Goal: Find contact information: Find contact information

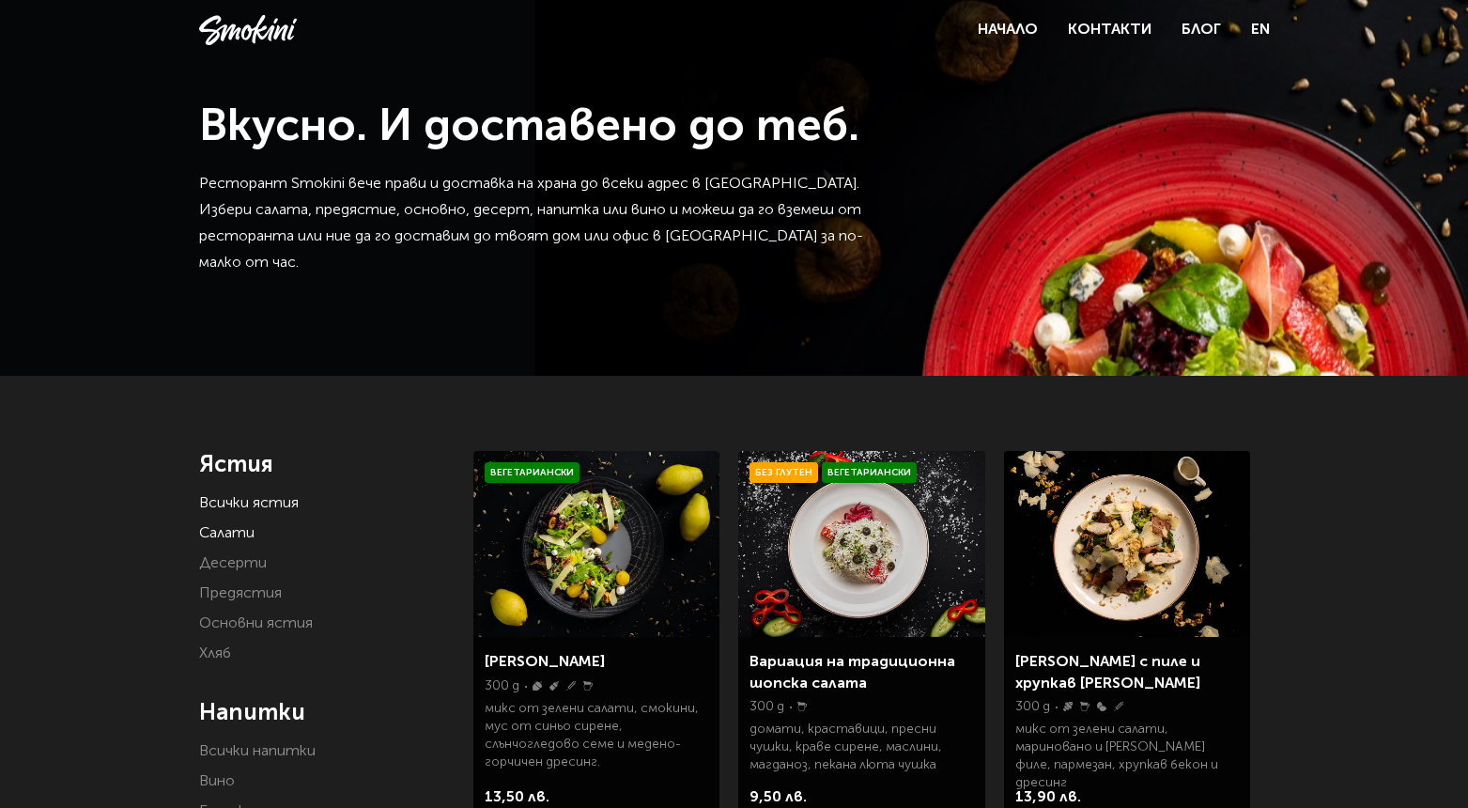
click at [228, 531] on link "Салати" at bounding box center [226, 533] width 55 height 15
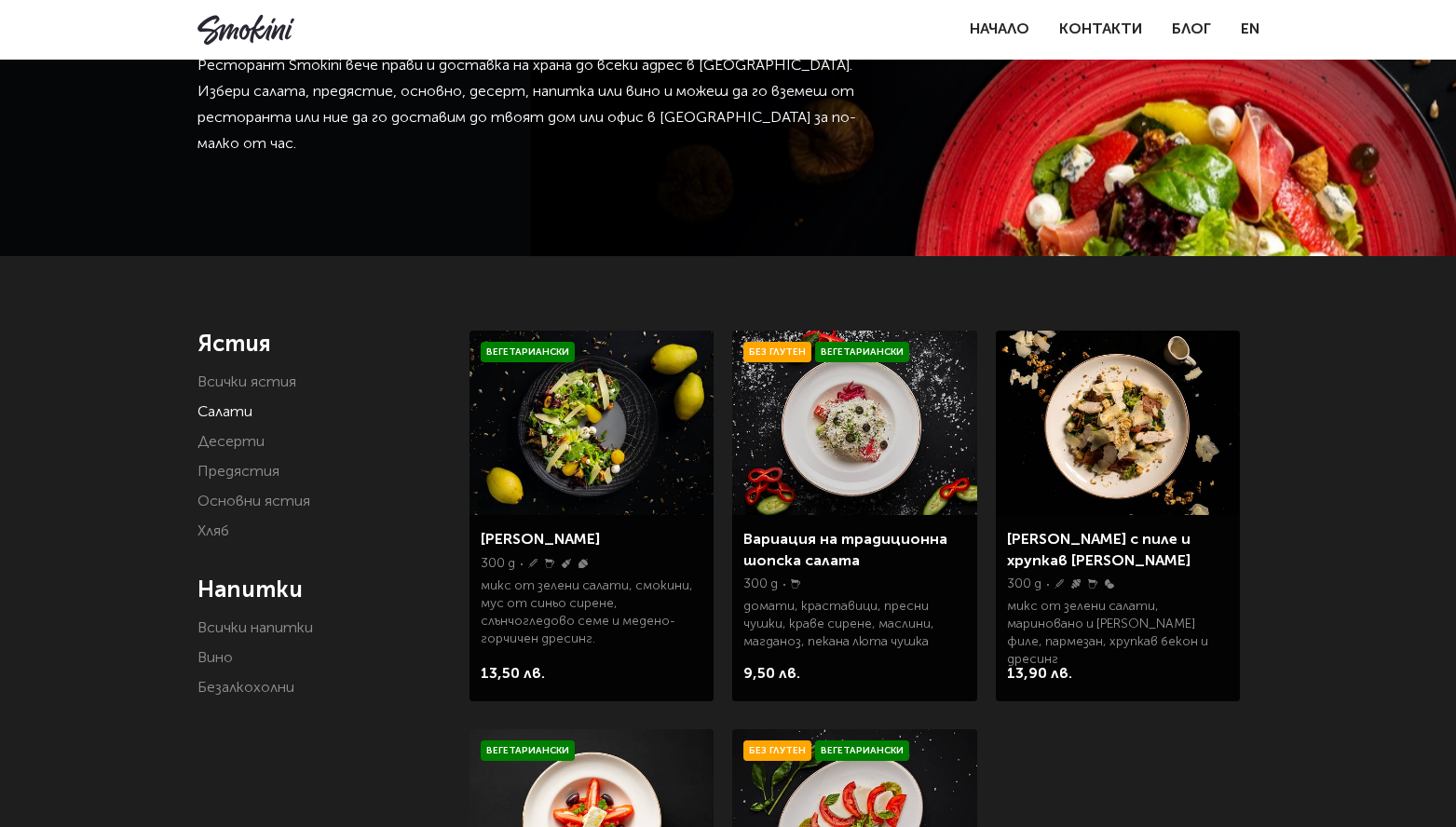
scroll to position [174, 0]
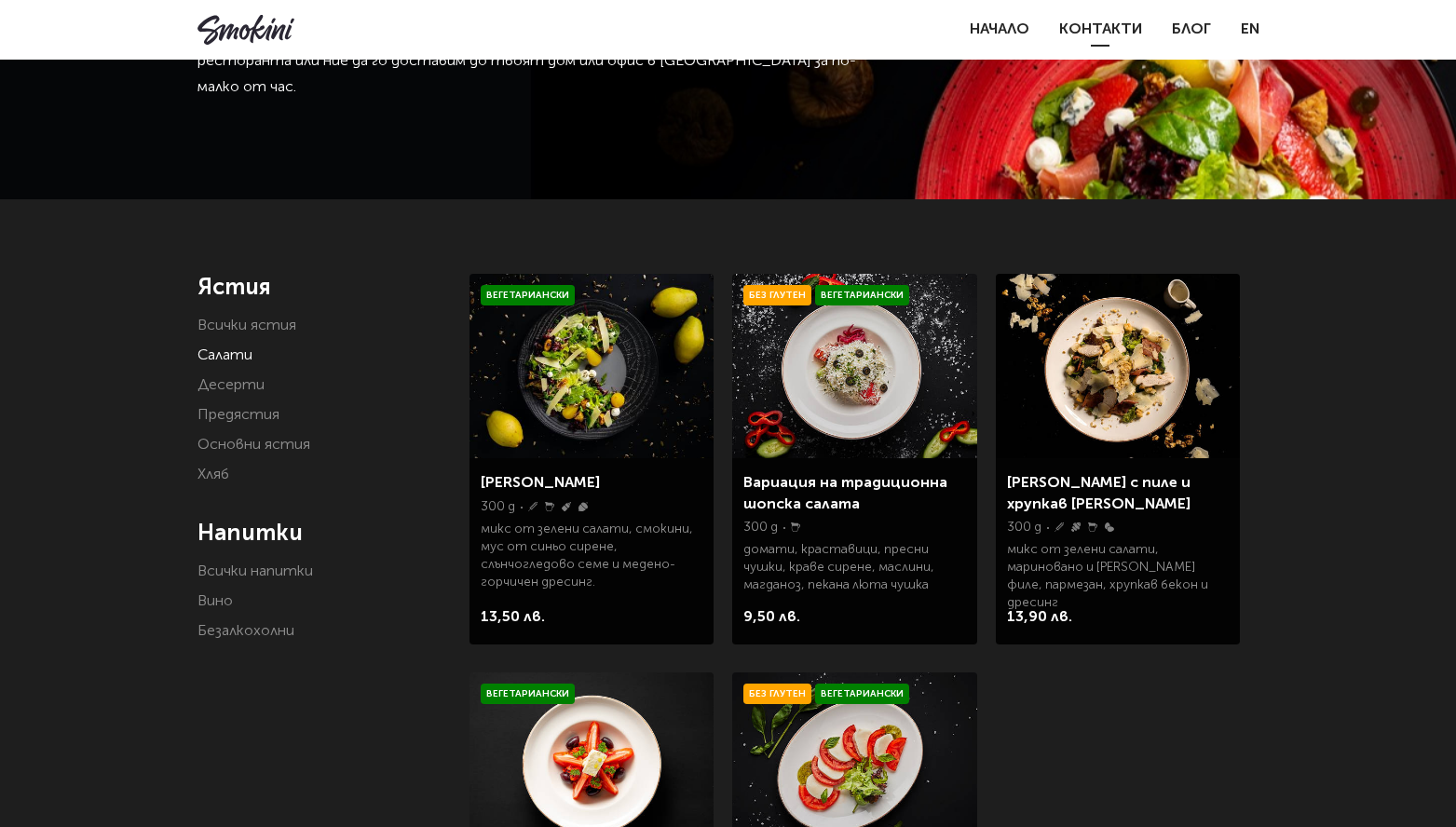
click at [1107, 25] on link "Контакти" at bounding box center [1101, 30] width 83 height 15
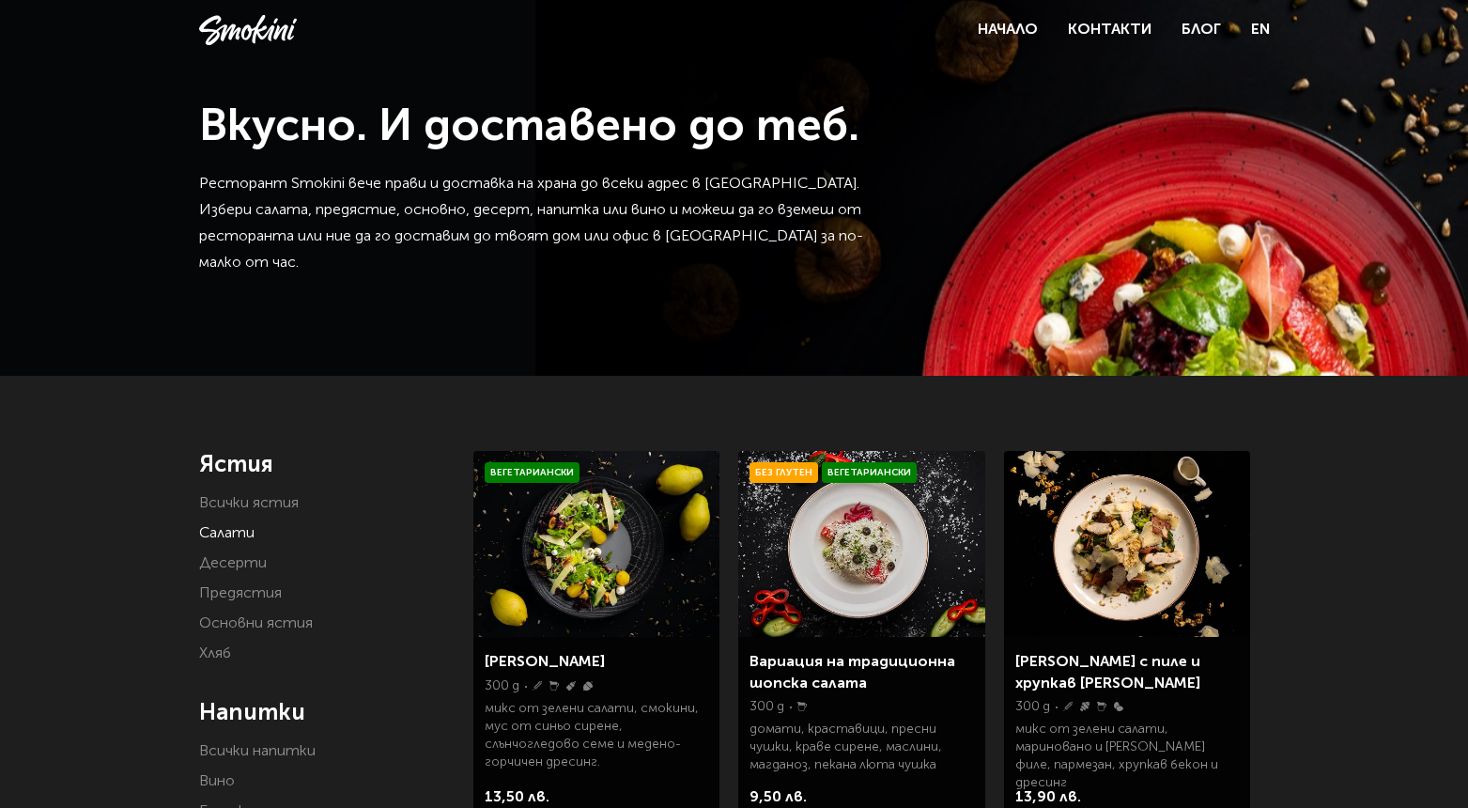
scroll to position [175, 0]
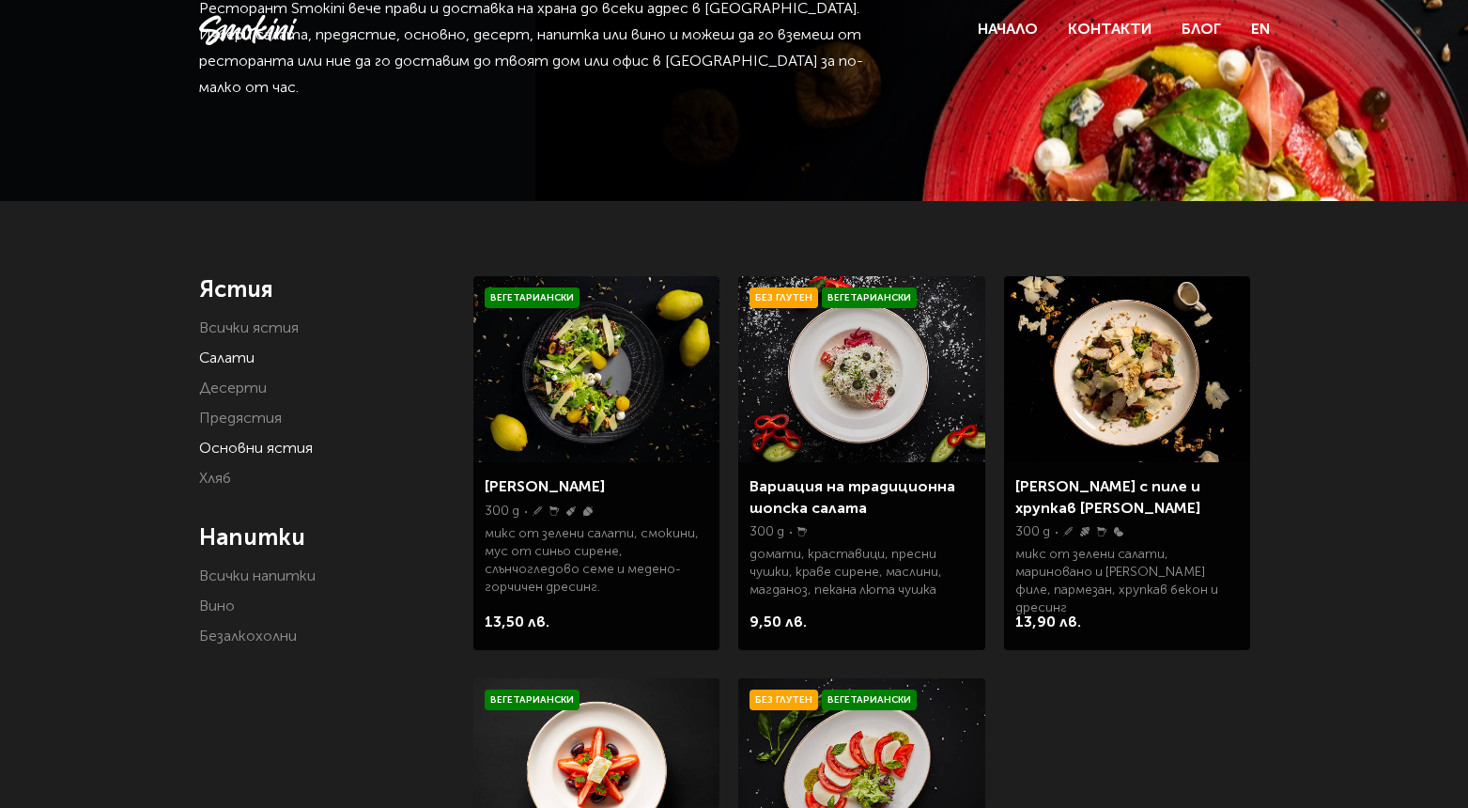
click at [269, 444] on link "Основни ястия" at bounding box center [256, 448] width 114 height 15
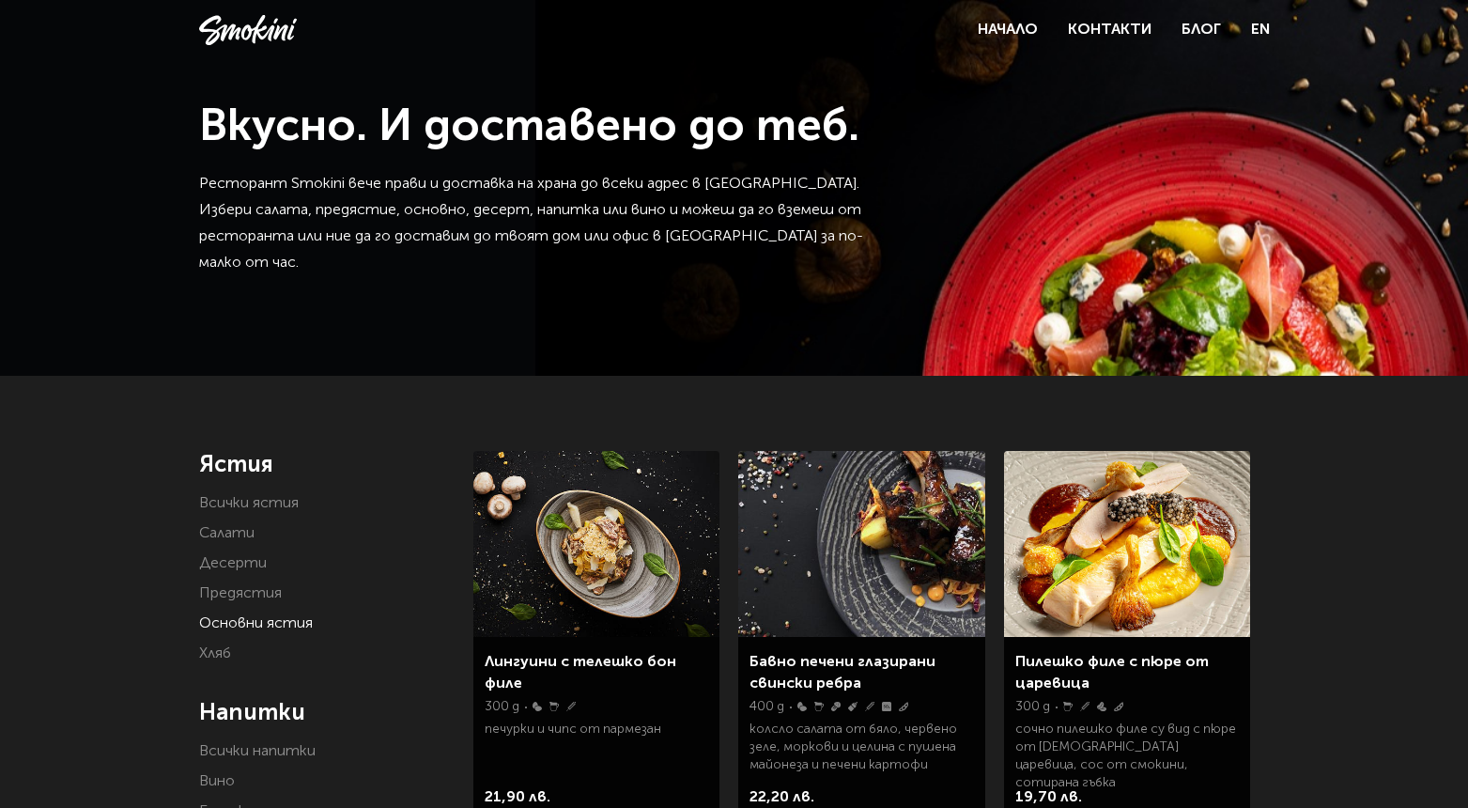
click at [616, 538] on img at bounding box center [596, 544] width 246 height 186
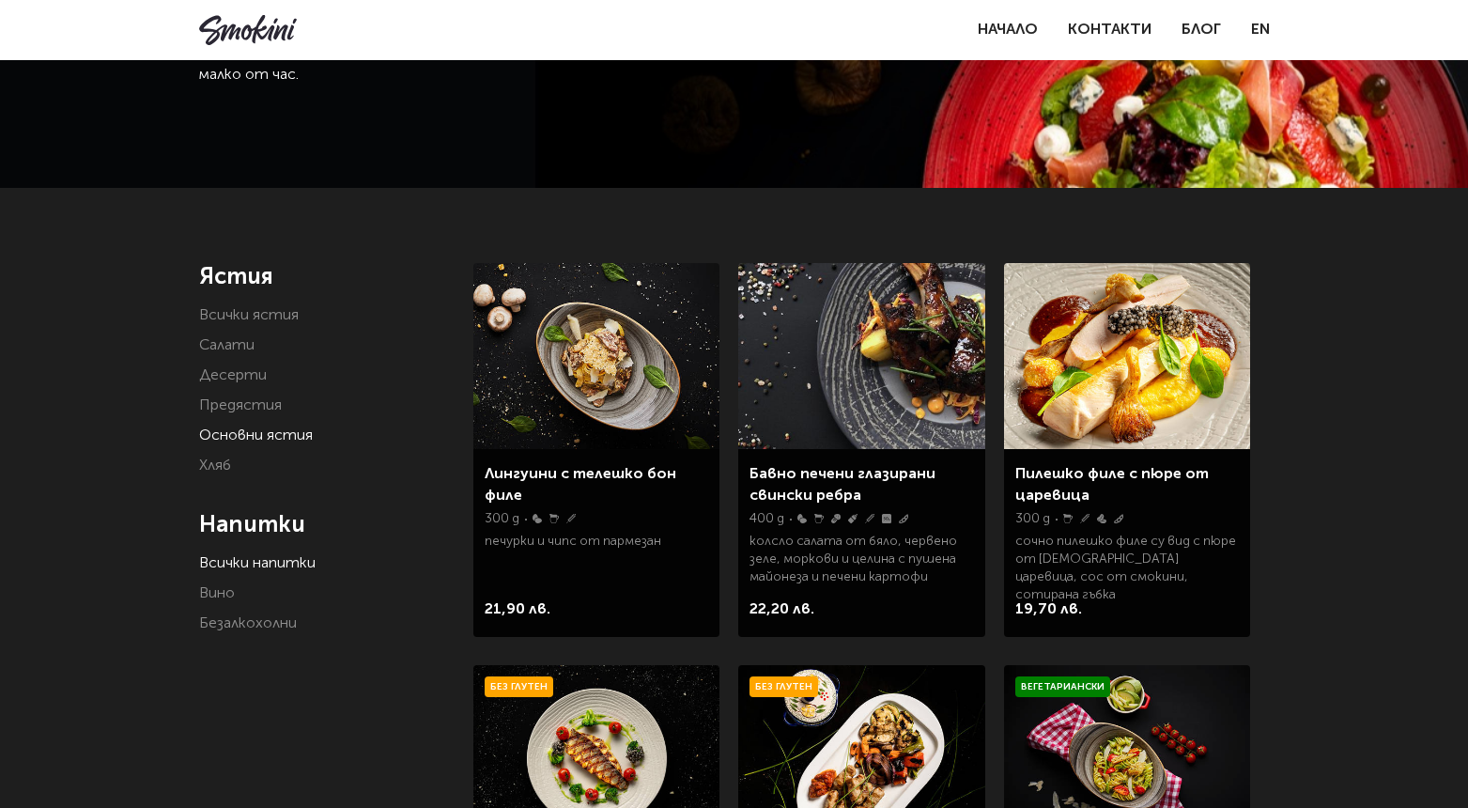
scroll to position [209, 0]
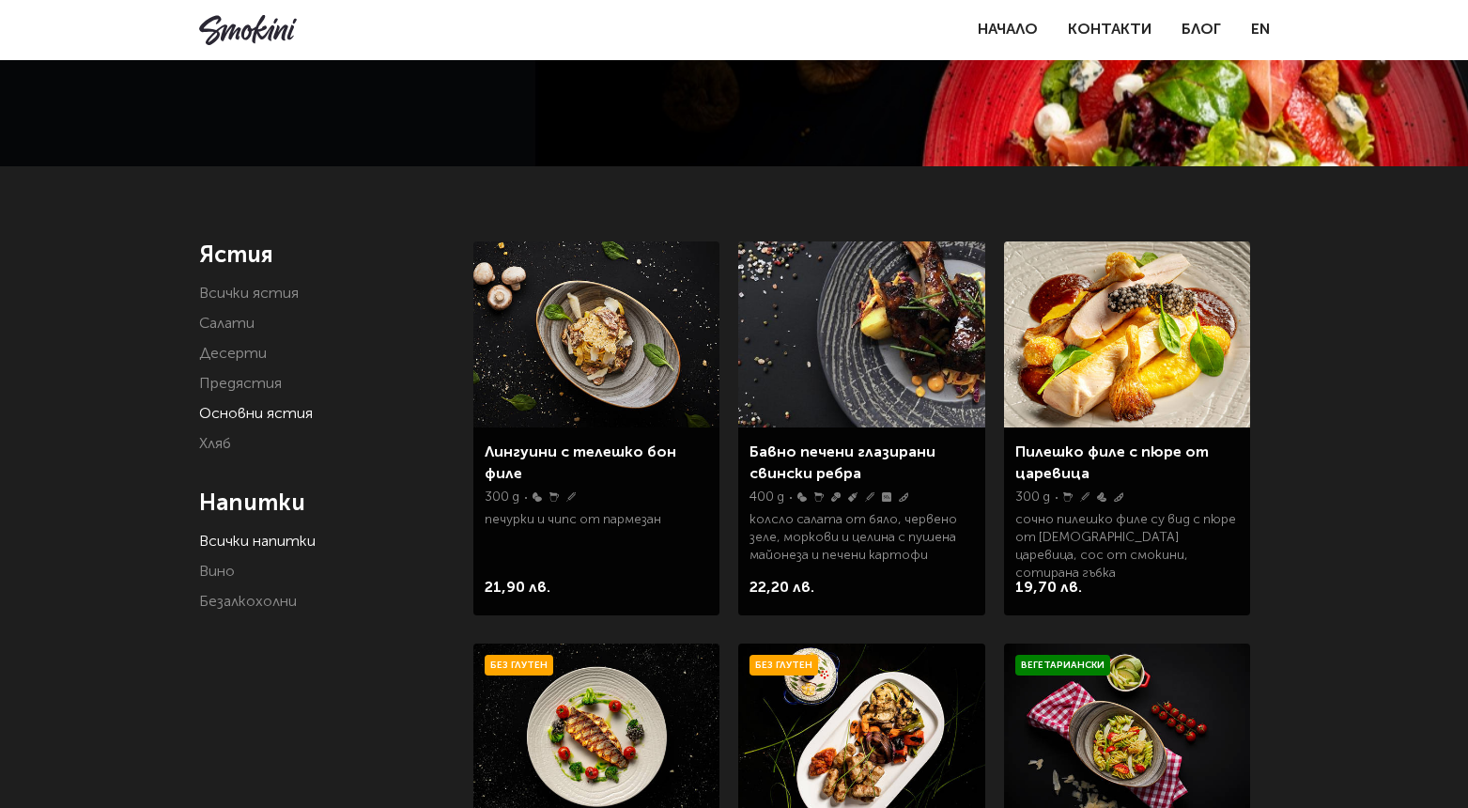
click at [287, 538] on link "Всички напитки" at bounding box center [257, 541] width 116 height 15
